Goal: Task Accomplishment & Management: Use online tool/utility

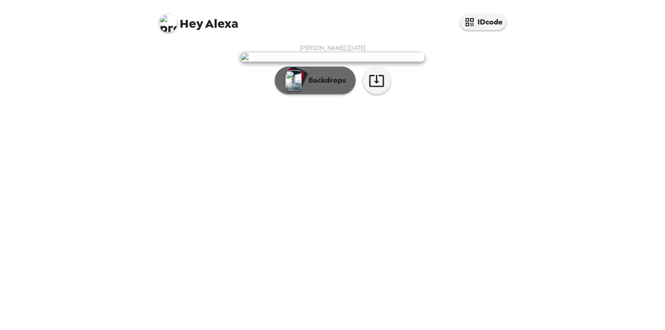
click at [327, 86] on p "Backdrops" at bounding box center [325, 80] width 42 height 11
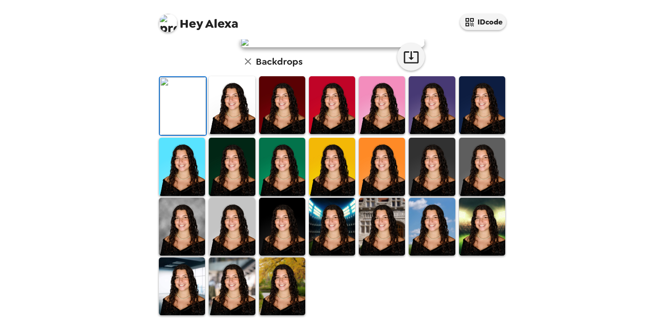
scroll to position [129, 0]
click at [399, 134] on img at bounding box center [382, 105] width 46 height 58
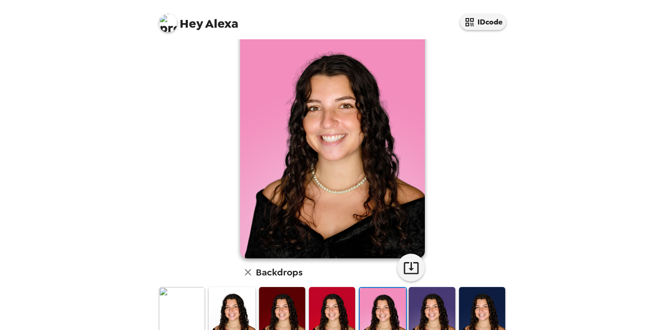
scroll to position [23, 0]
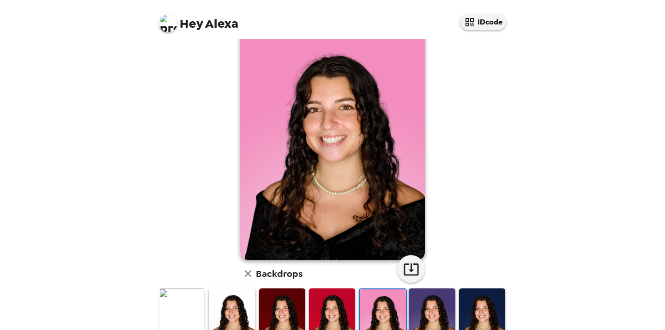
click at [335, 298] on img at bounding box center [332, 317] width 46 height 58
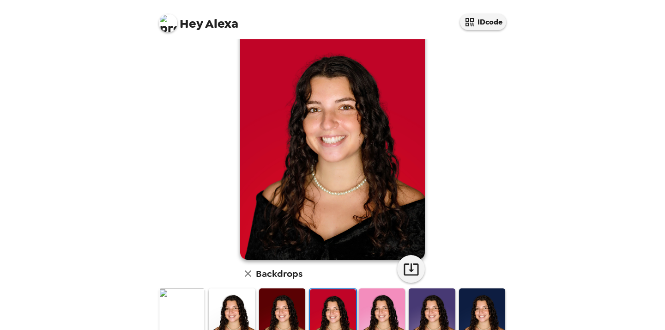
scroll to position [210, 0]
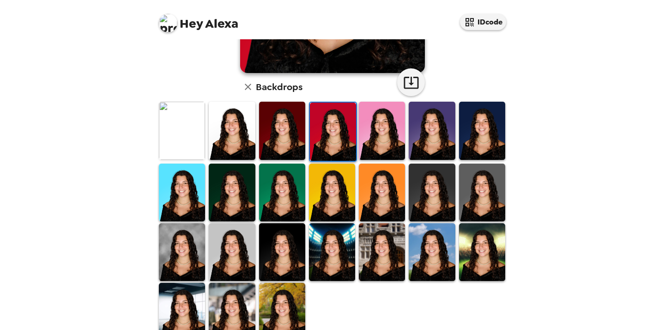
click at [331, 247] on img at bounding box center [332, 252] width 46 height 58
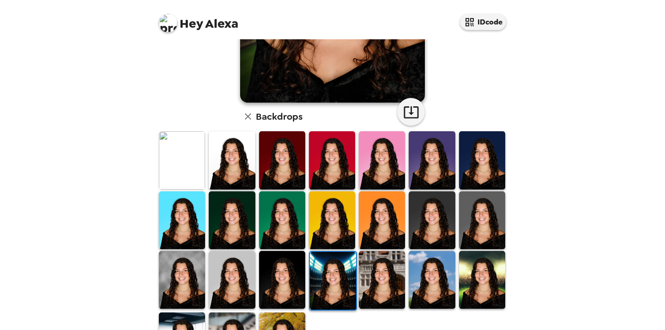
scroll to position [217, 0]
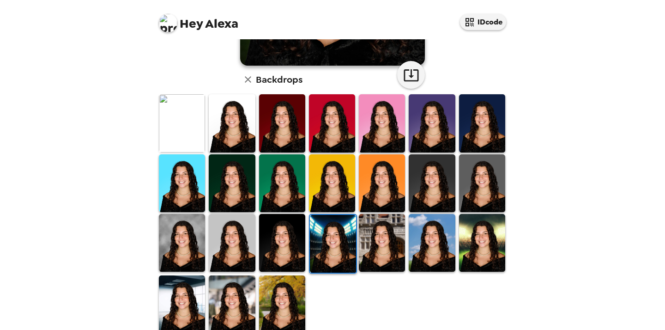
click at [389, 253] on img at bounding box center [382, 243] width 46 height 58
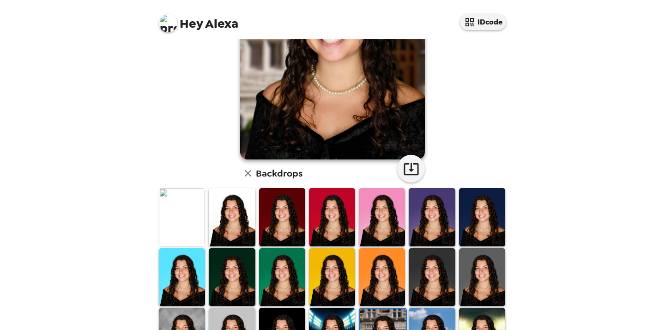
scroll to position [236, 0]
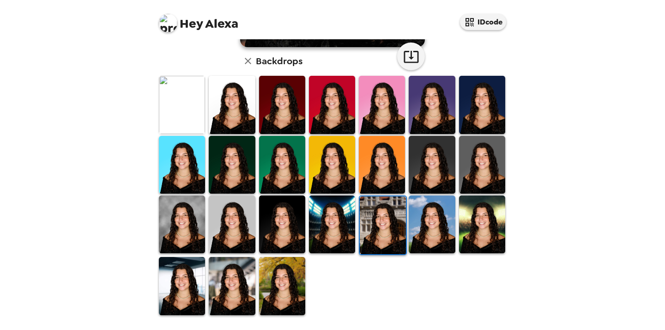
click at [276, 272] on img at bounding box center [282, 286] width 46 height 58
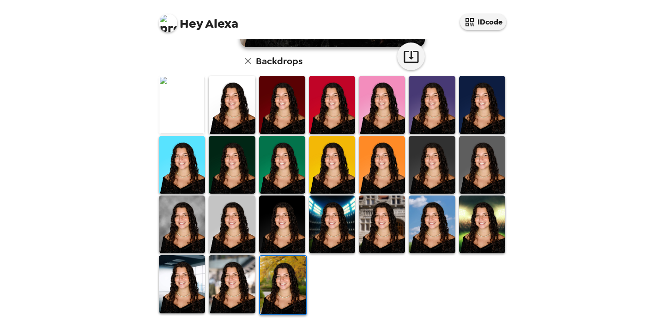
click at [229, 290] on img at bounding box center [232, 284] width 46 height 58
